Goal: Register for event/course: Register for event/course

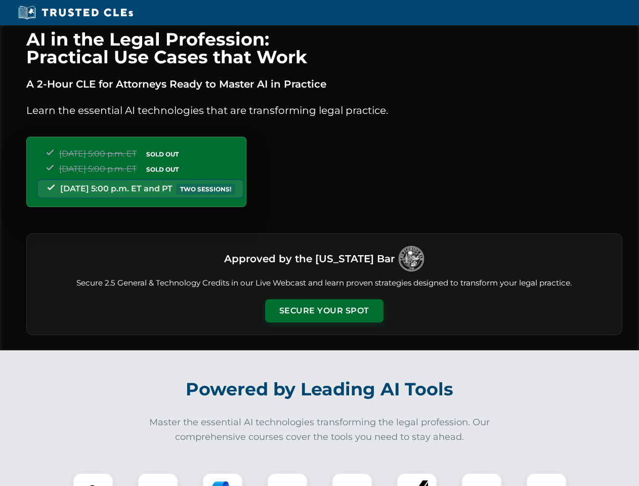
click at [324, 311] on button "Secure Your Spot" at bounding box center [324, 310] width 118 height 23
click at [93, 479] on img at bounding box center [92, 492] width 29 height 29
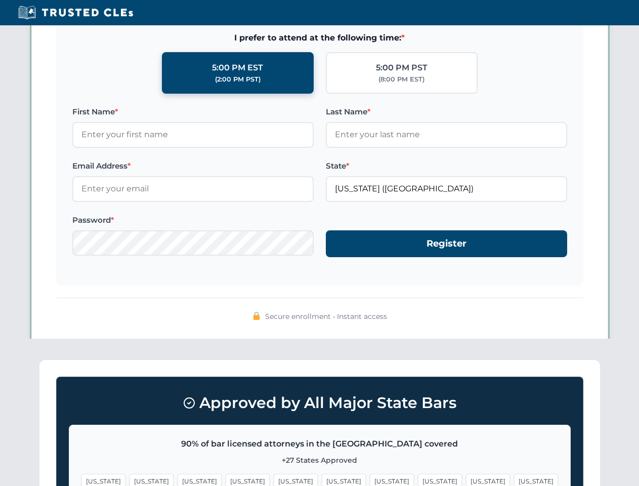
click at [370, 479] on span "[US_STATE]" at bounding box center [392, 480] width 44 height 15
click at [466, 479] on span "[US_STATE]" at bounding box center [488, 480] width 44 height 15
